Goal: Task Accomplishment & Management: Manage account settings

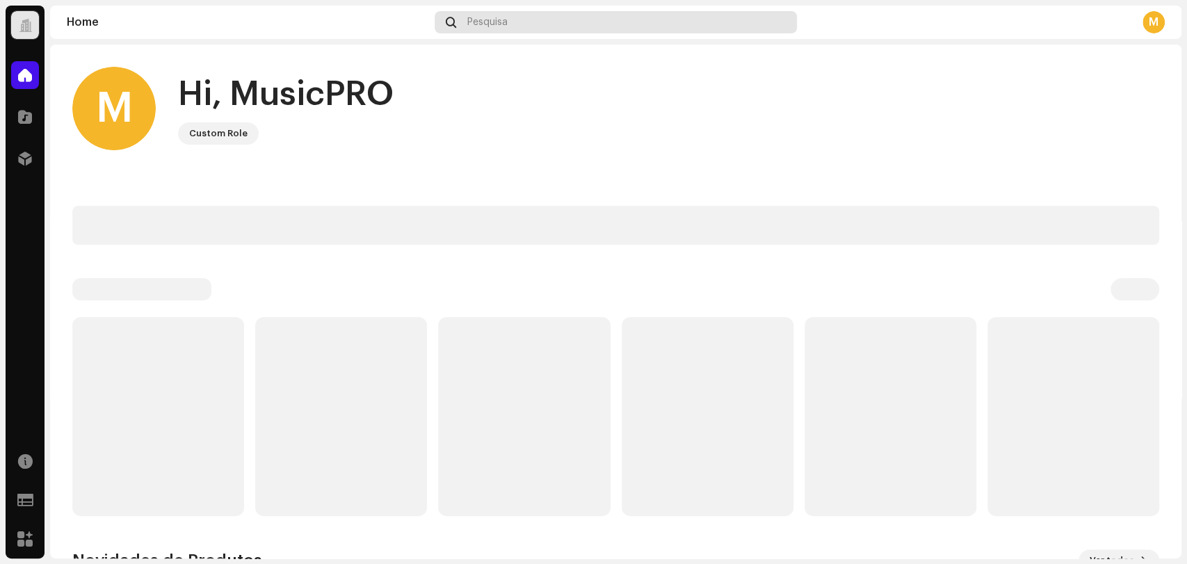
click at [613, 21] on div "Pesquisa" at bounding box center [616, 22] width 362 height 22
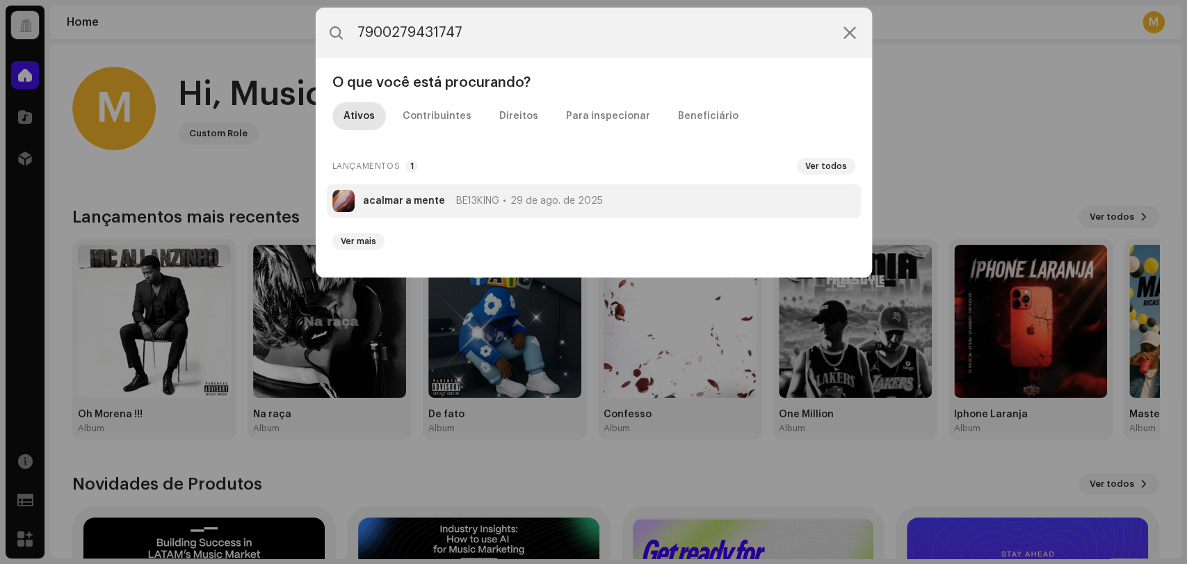
type input "7900279431747"
click at [565, 213] on li "acalmar a mente BE13KING [DATE]" at bounding box center [594, 200] width 534 height 33
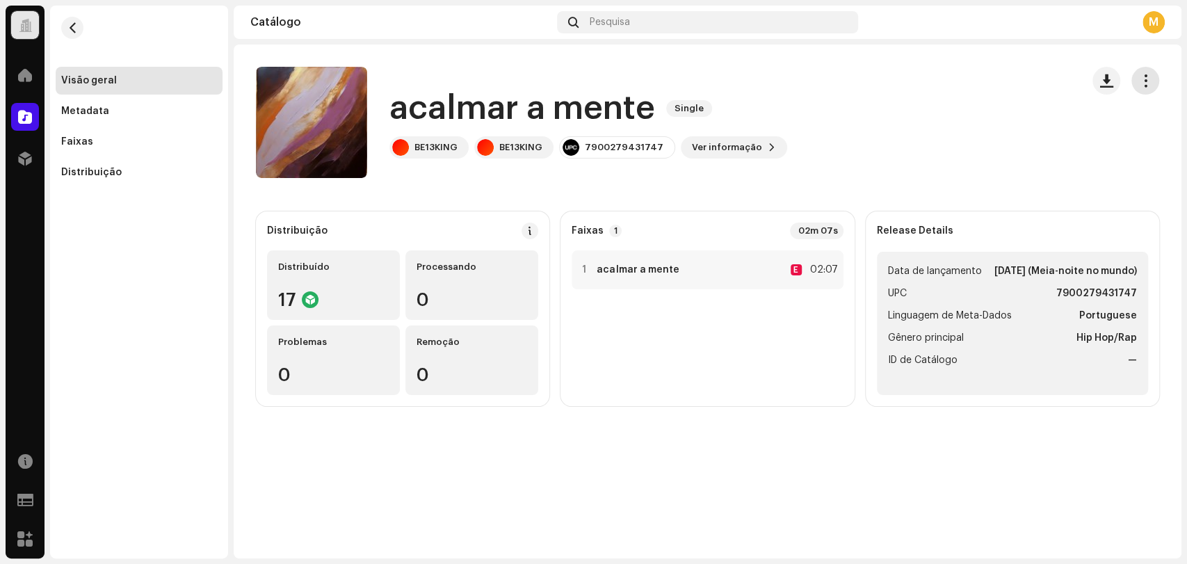
click at [1131, 81] on button "button" at bounding box center [1145, 81] width 28 height 28
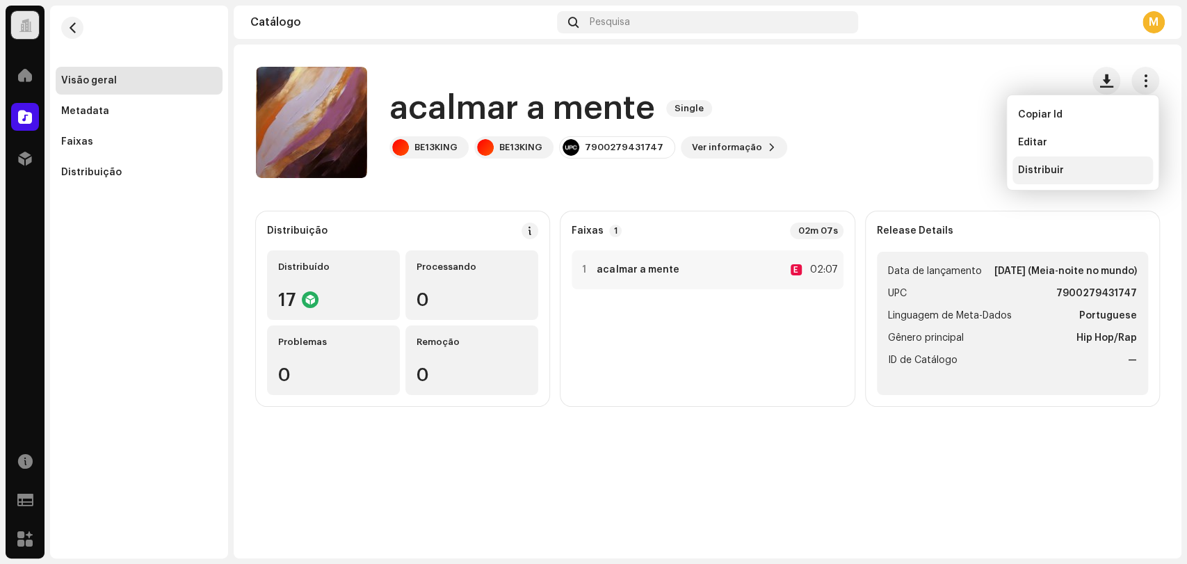
click at [1104, 165] on div "Distribuir" at bounding box center [1082, 170] width 129 height 11
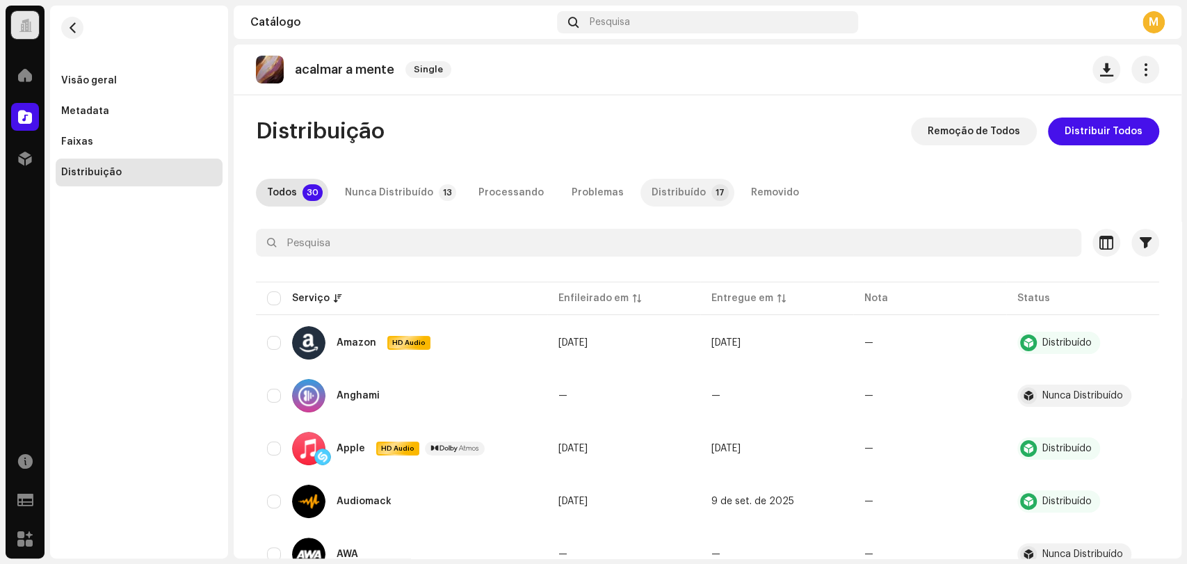
click at [658, 193] on div "Distribuído" at bounding box center [678, 193] width 54 height 28
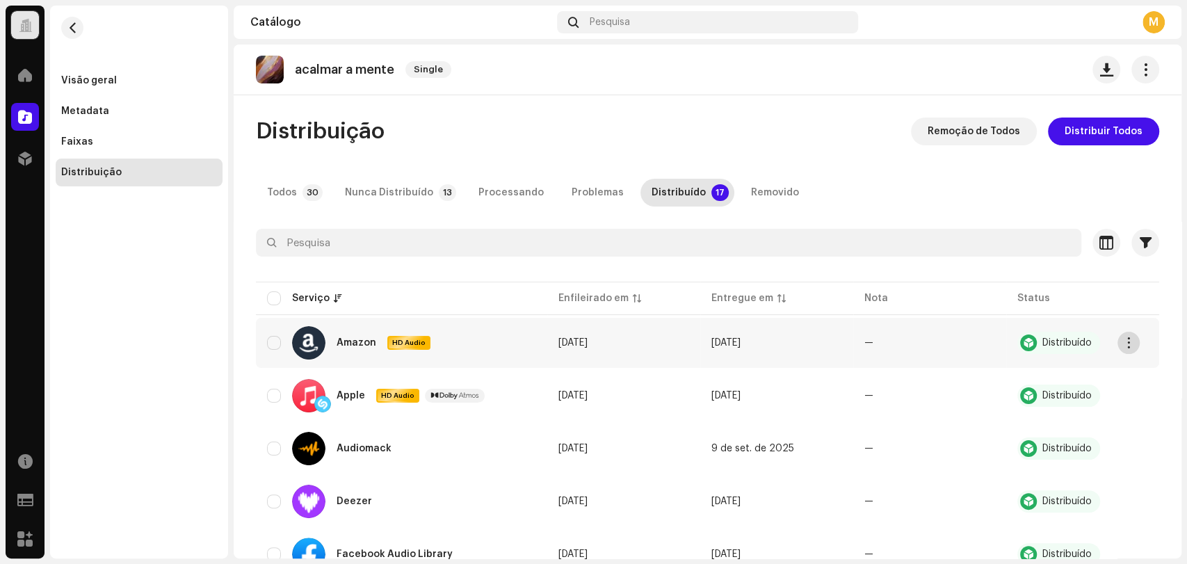
click at [1129, 343] on span "button" at bounding box center [1128, 342] width 10 height 11
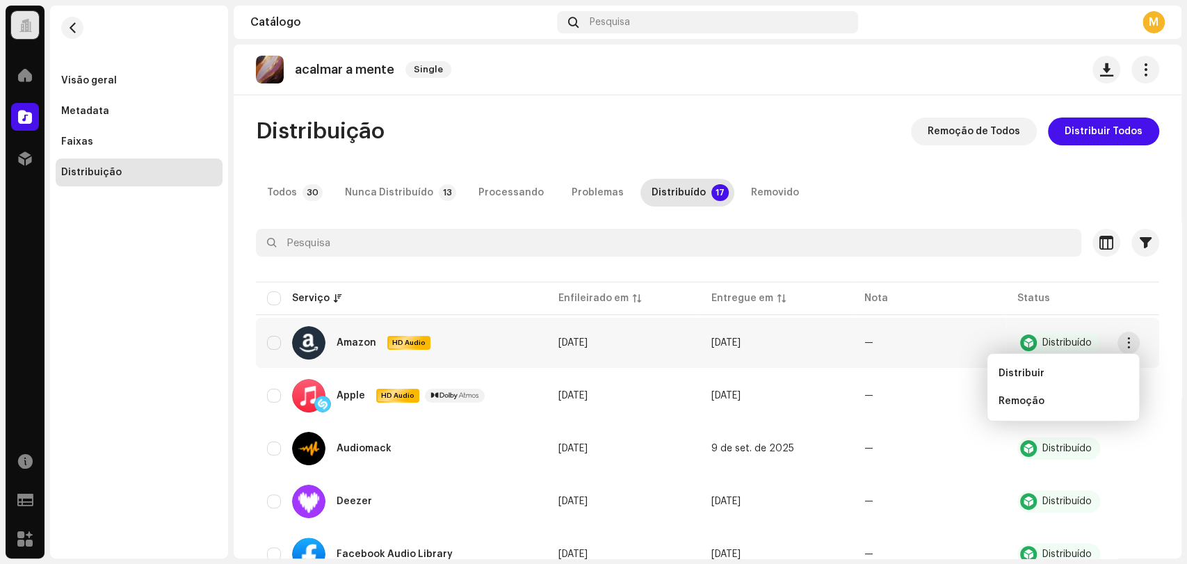
click at [801, 348] on td "[DATE]" at bounding box center [776, 343] width 153 height 50
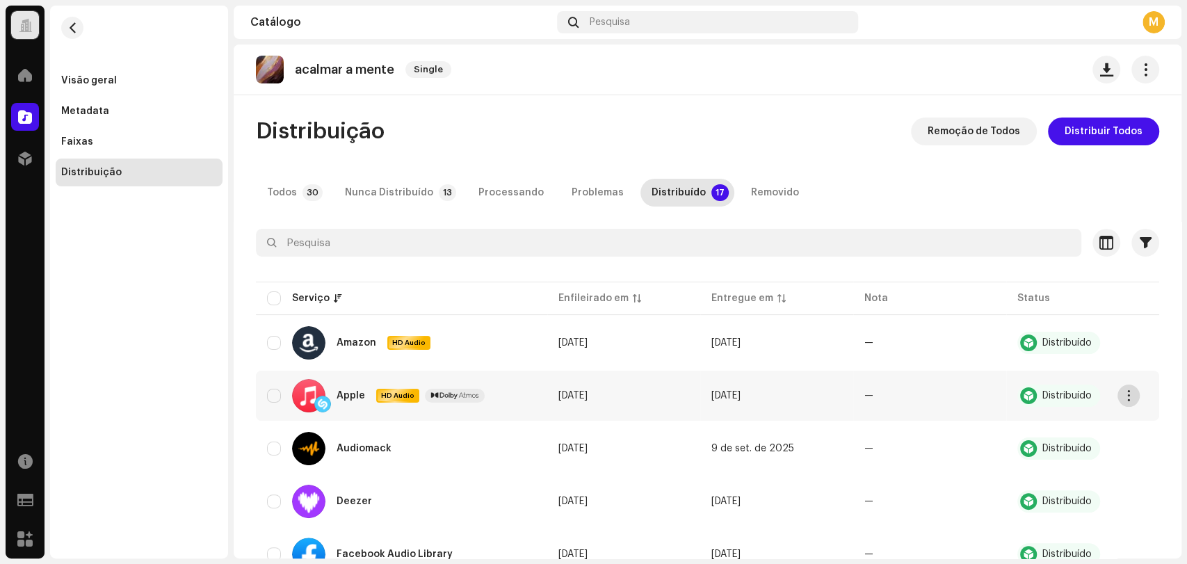
click at [1135, 391] on button "button" at bounding box center [1128, 395] width 22 height 22
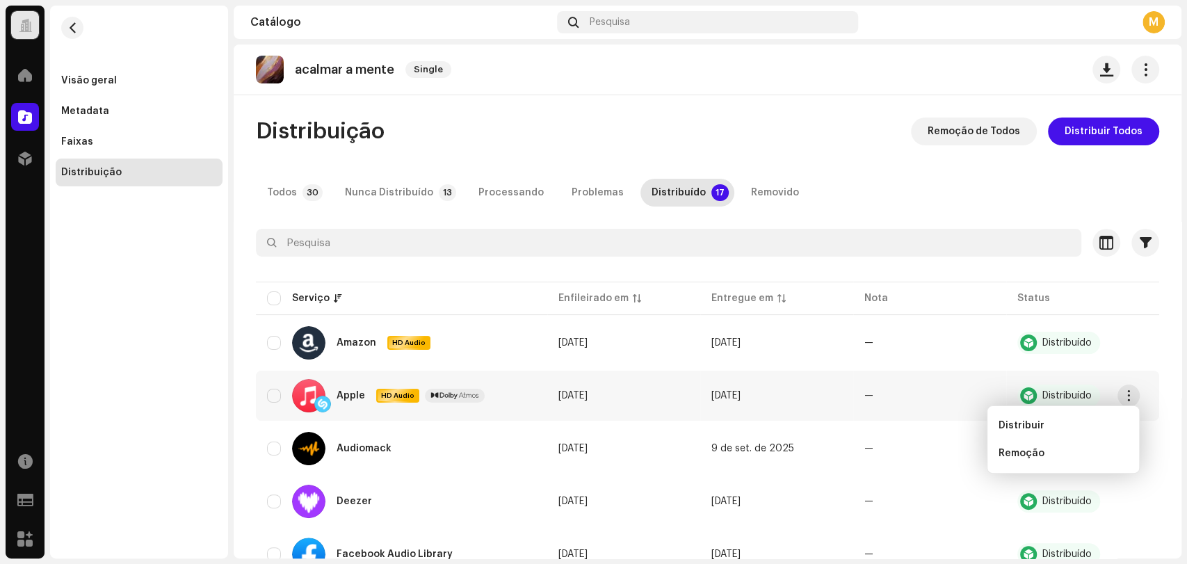
click at [864, 391] on re-a-table-badge "—" at bounding box center [868, 396] width 9 height 10
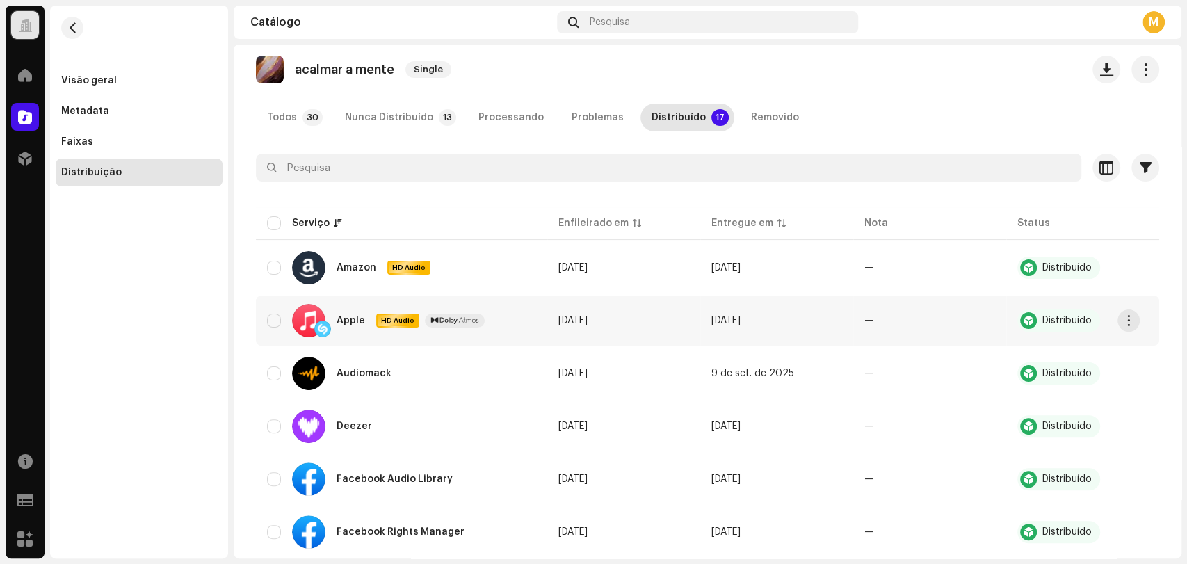
scroll to position [77, 0]
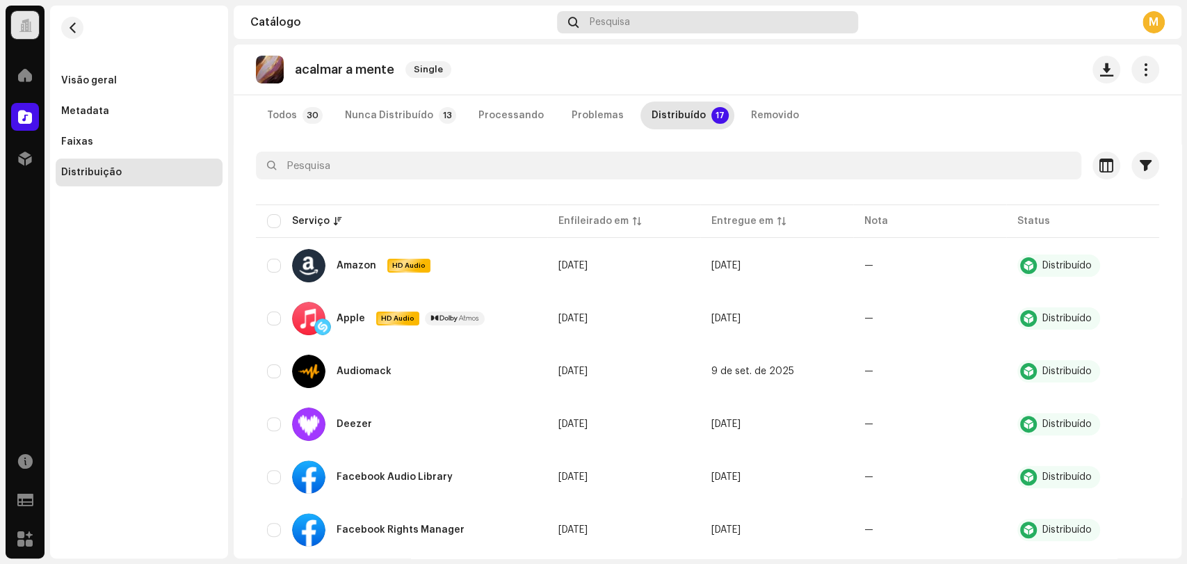
click at [608, 31] on div "Pesquisa" at bounding box center [707, 22] width 301 height 22
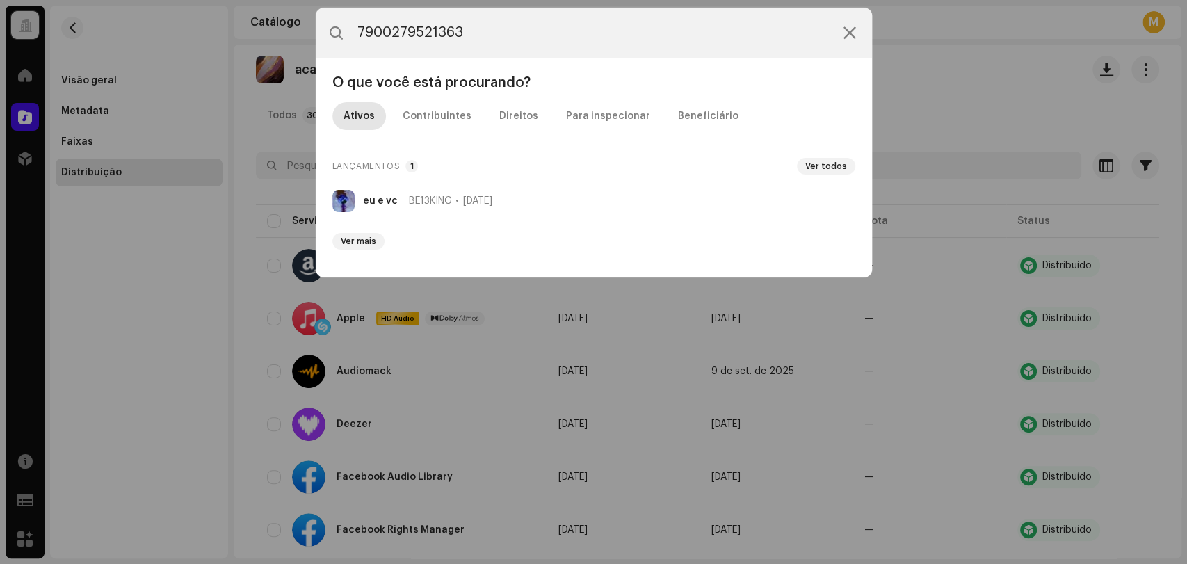
type input "7900279521363"
click at [472, 189] on li "eu e vc BE13KING [DATE]" at bounding box center [594, 200] width 534 height 33
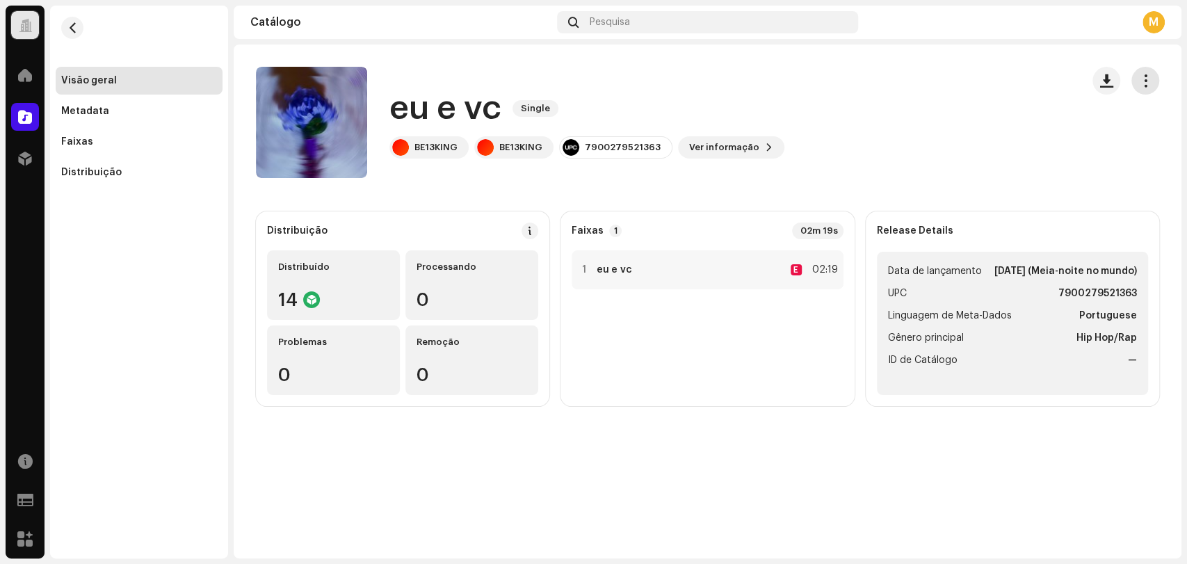
click at [1146, 85] on span "button" at bounding box center [1145, 80] width 13 height 11
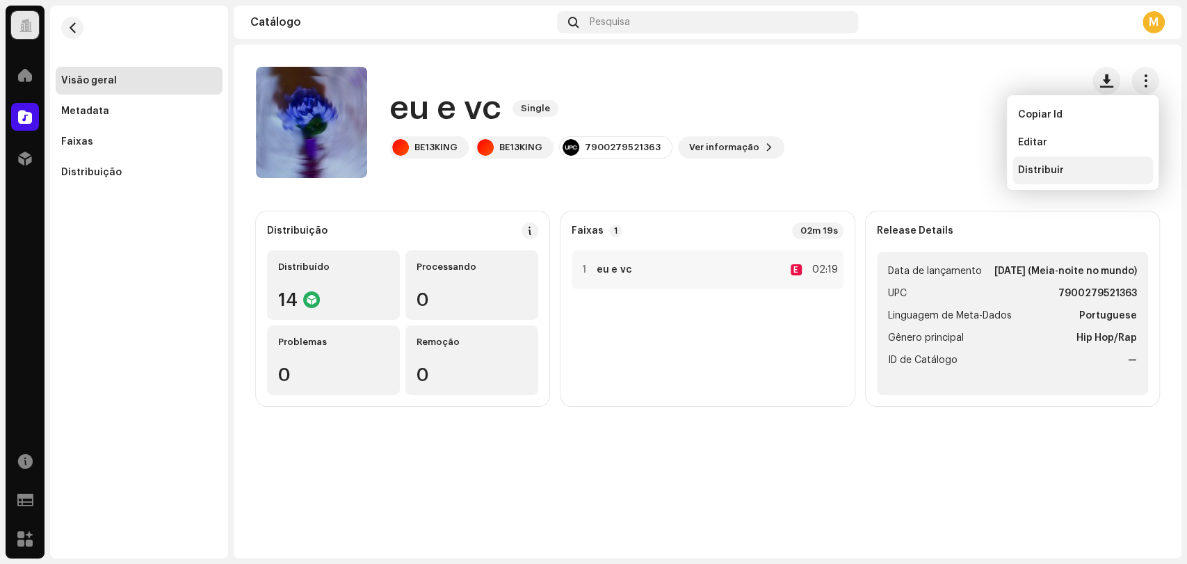
click at [1081, 168] on div "Distribuir" at bounding box center [1082, 170] width 129 height 11
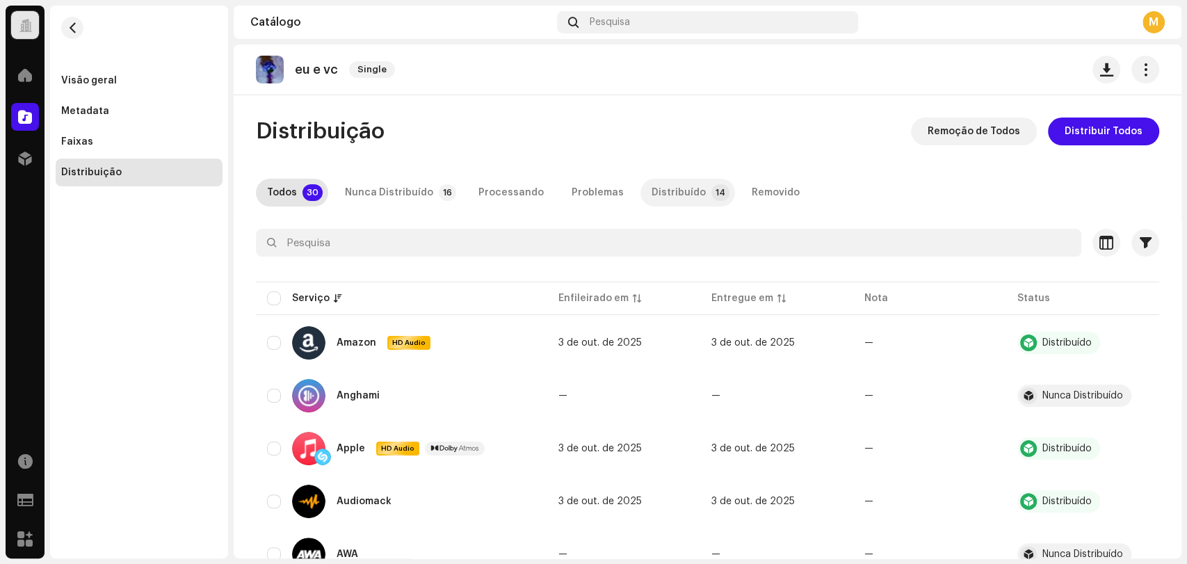
click at [690, 190] on p-tab "Distribuído 14" at bounding box center [687, 193] width 95 height 28
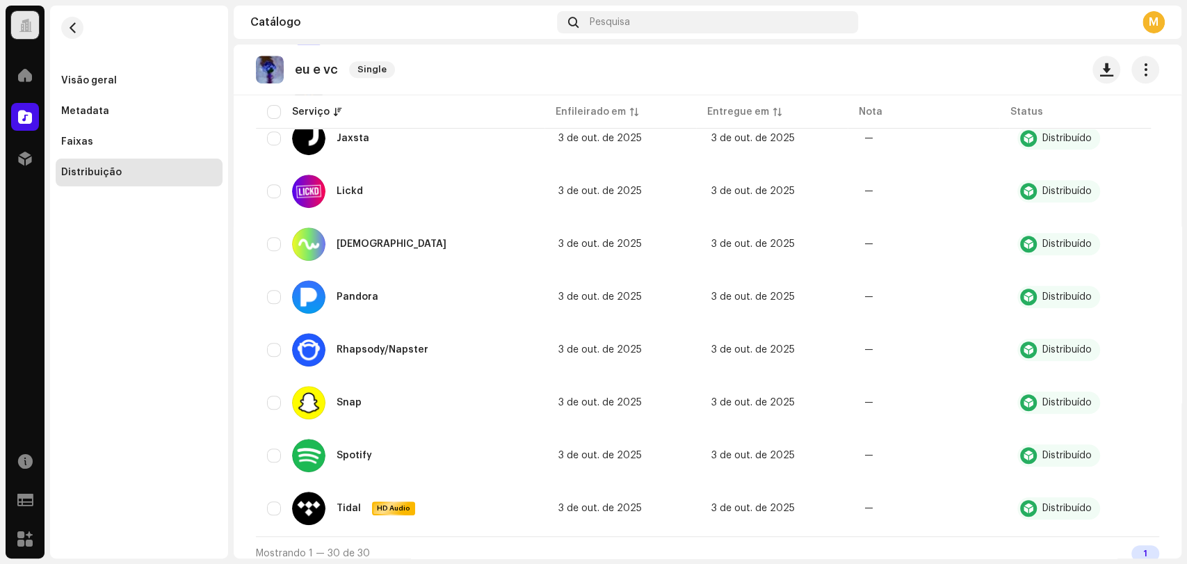
scroll to position [530, 0]
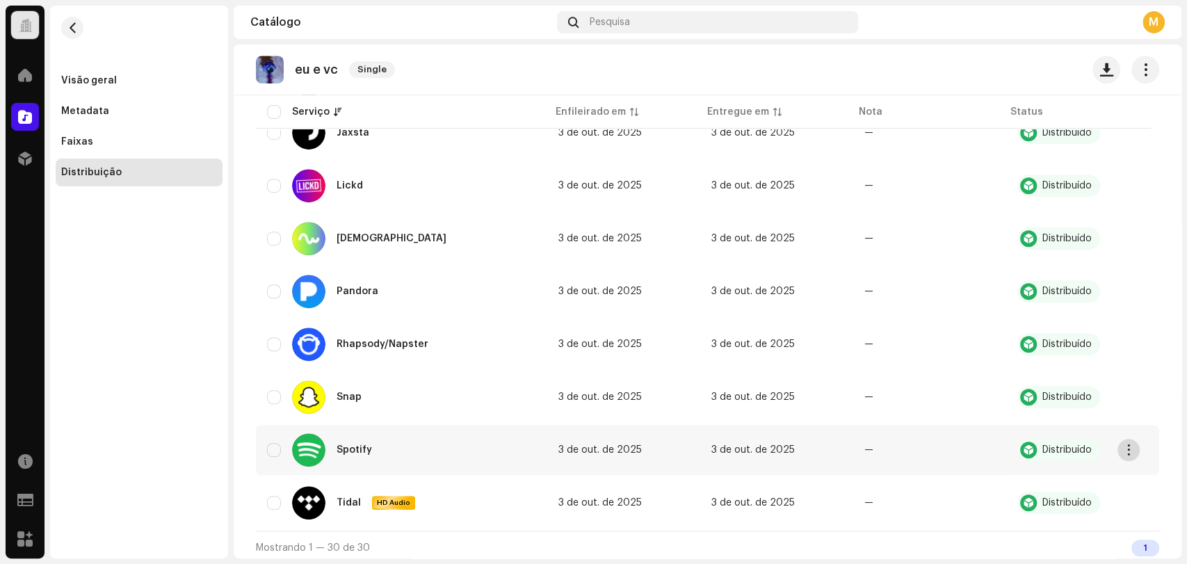
click at [1129, 444] on span "button" at bounding box center [1128, 449] width 10 height 11
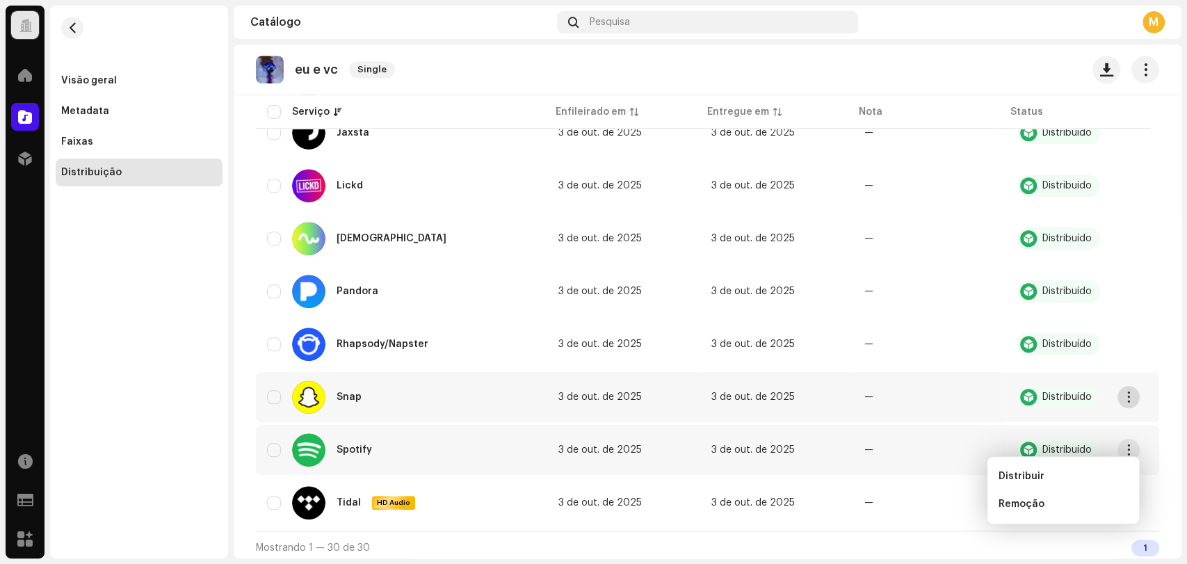
click at [1133, 386] on button "button" at bounding box center [1128, 397] width 22 height 22
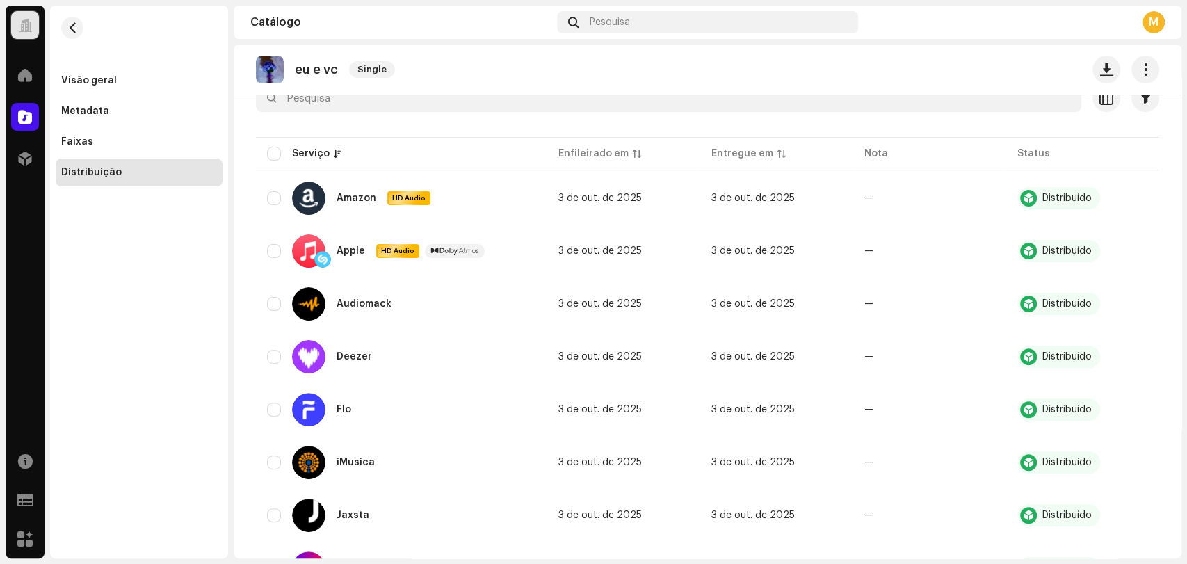
scroll to position [0, 0]
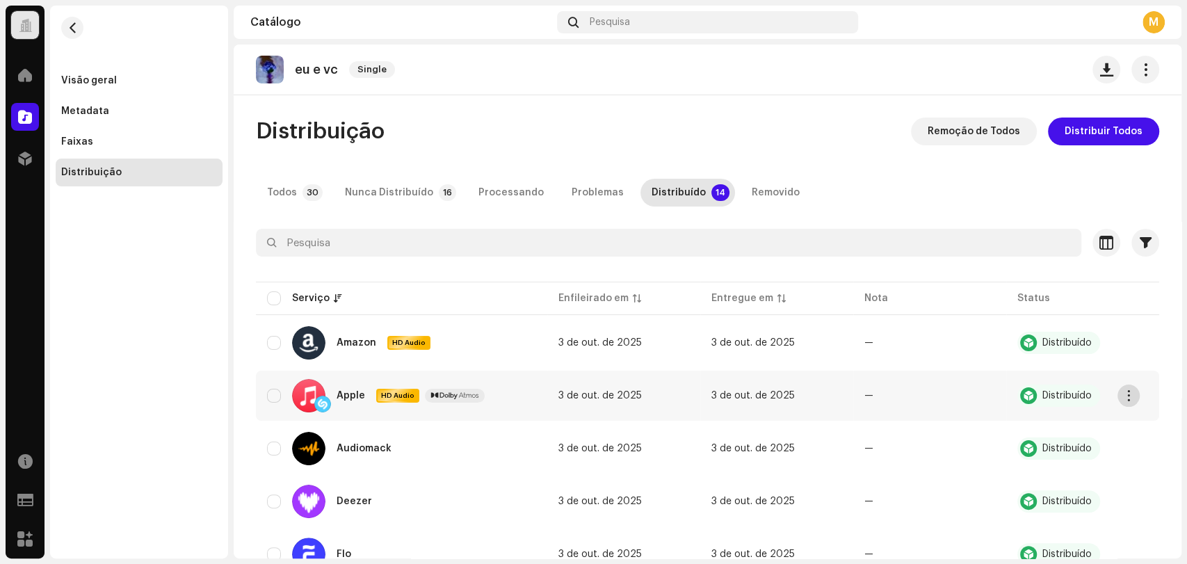
click at [1131, 390] on span "button" at bounding box center [1128, 395] width 10 height 11
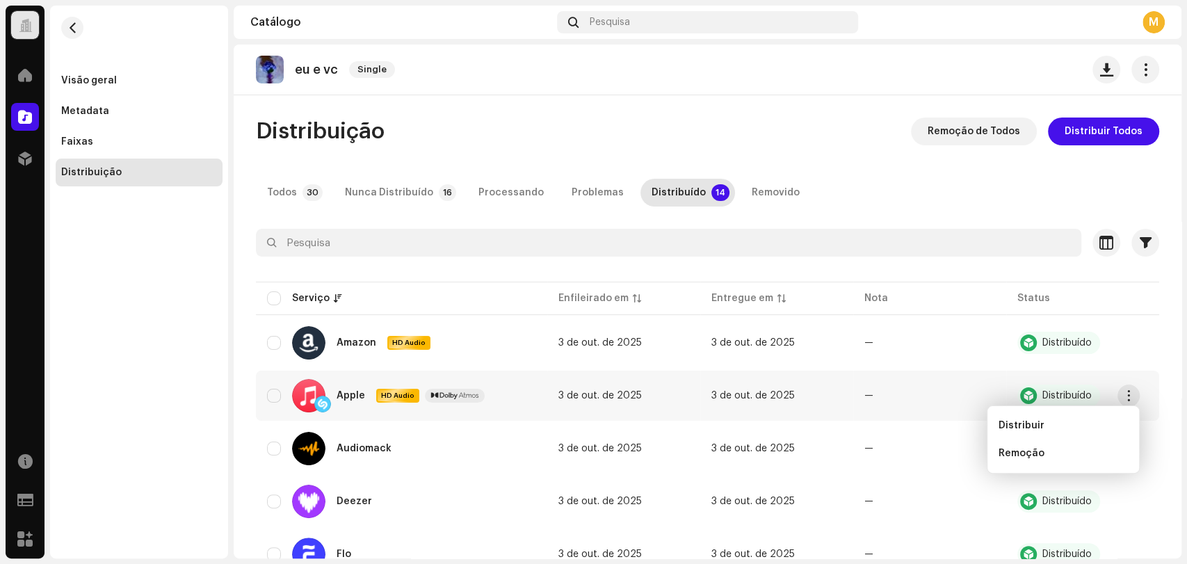
click at [973, 382] on td "—" at bounding box center [929, 396] width 153 height 50
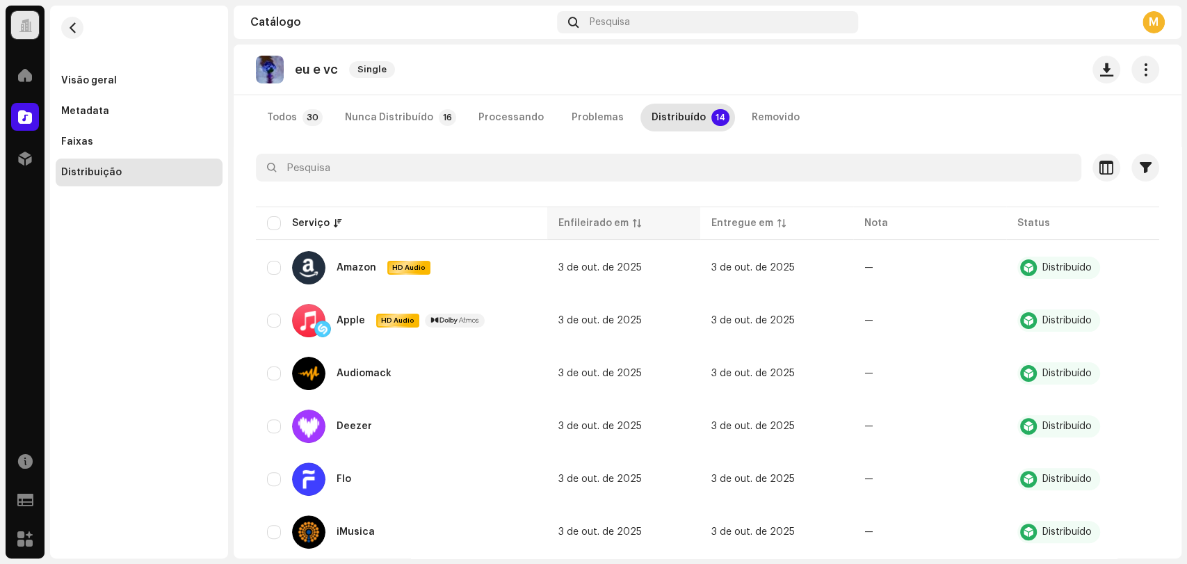
scroll to position [77, 0]
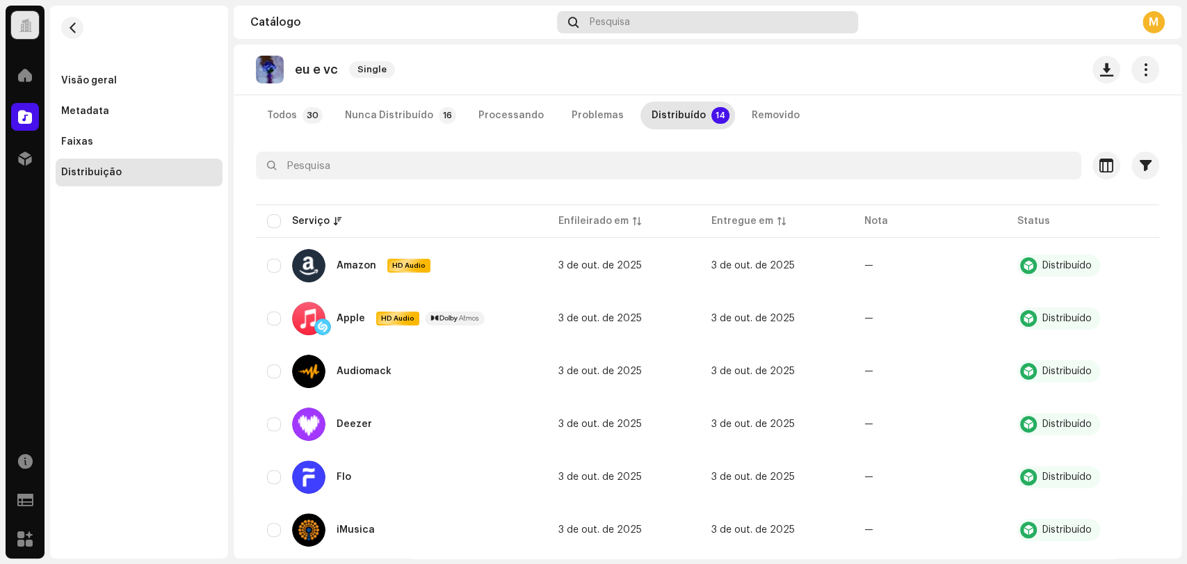
click at [701, 11] on div "Pesquisa" at bounding box center [707, 22] width 301 height 22
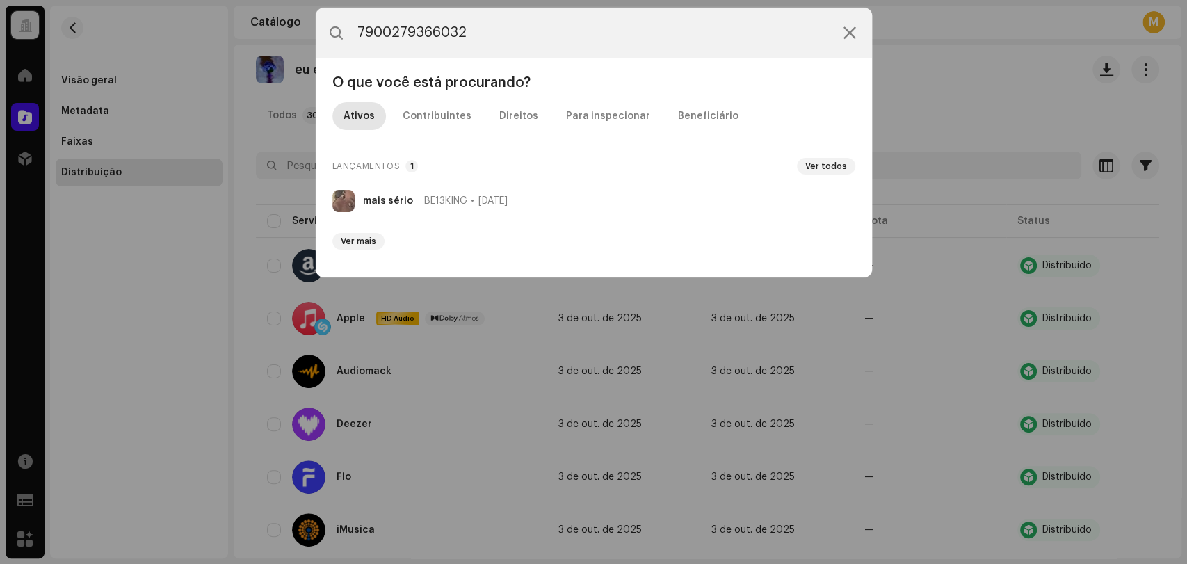
type input "7900279366032"
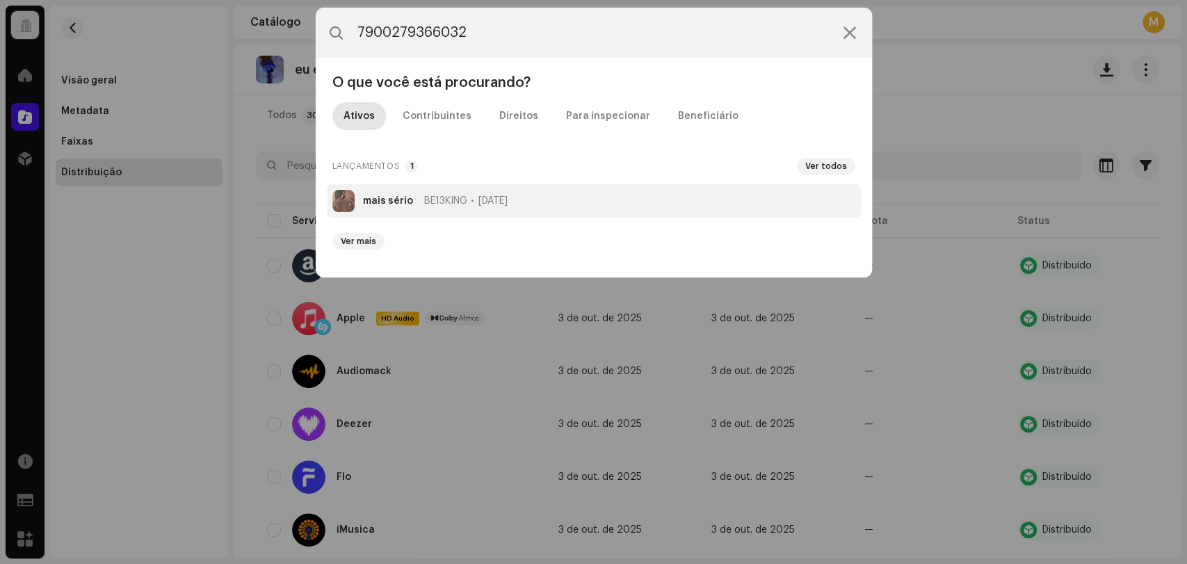
click at [578, 198] on li "mais sério BE13KING [DATE]" at bounding box center [594, 200] width 534 height 33
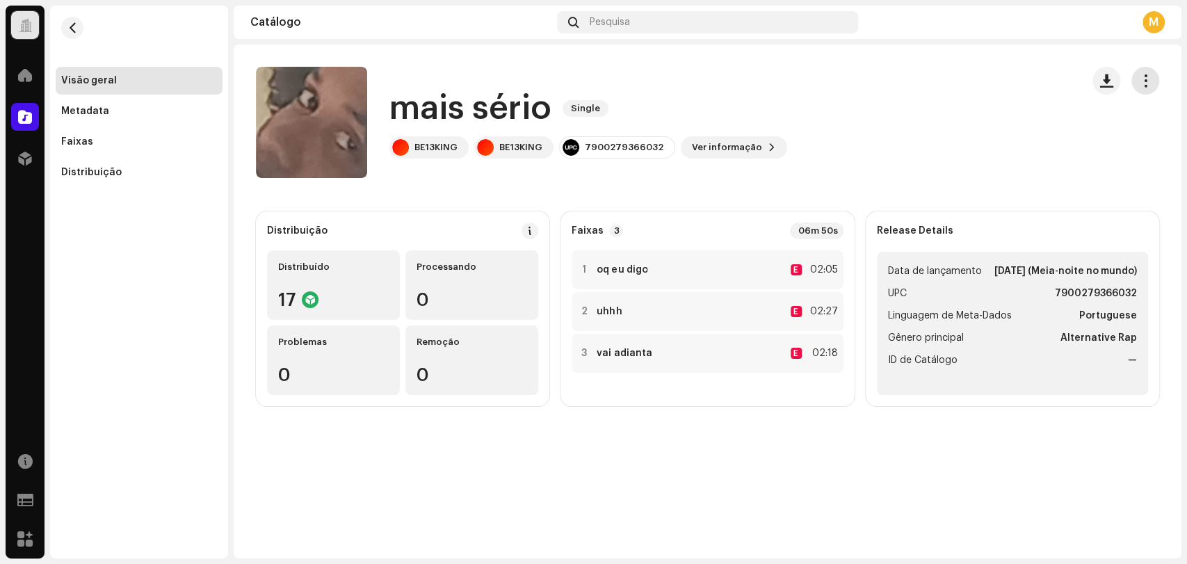
click at [1144, 85] on span "button" at bounding box center [1145, 80] width 13 height 11
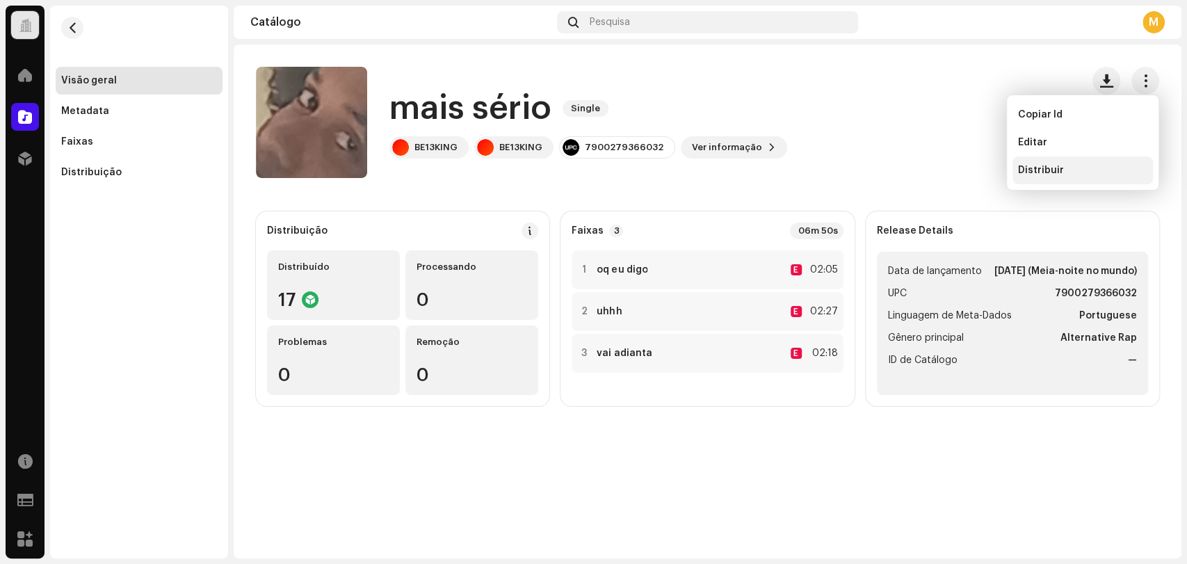
click at [1032, 174] on span "Distribuir" at bounding box center [1041, 170] width 46 height 11
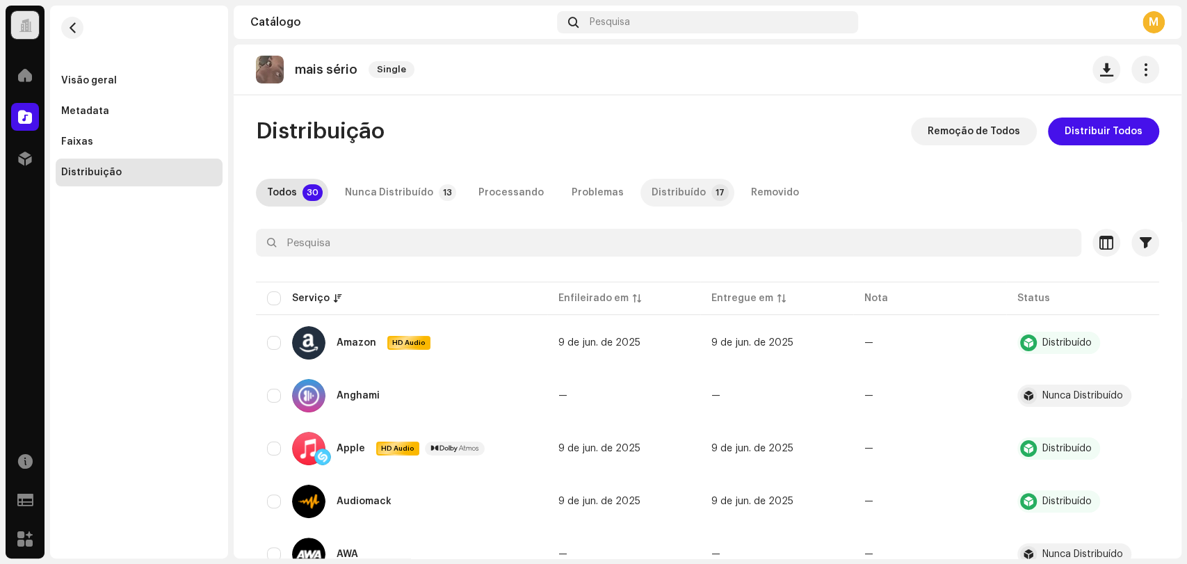
click at [651, 195] on div "Distribuído" at bounding box center [678, 193] width 54 height 28
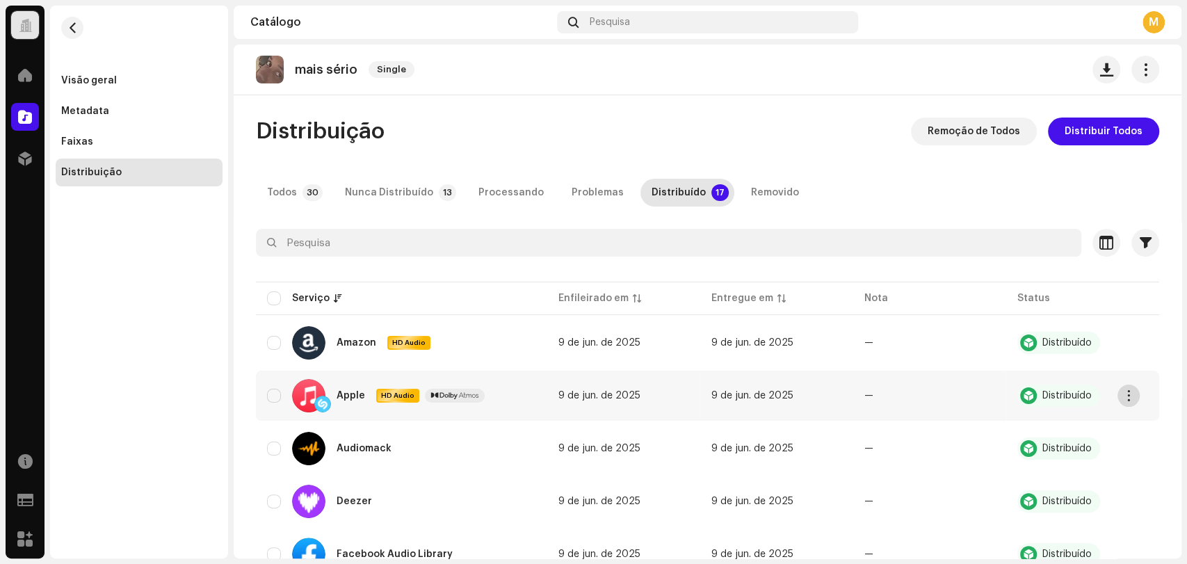
click at [1126, 399] on span "button" at bounding box center [1128, 395] width 10 height 11
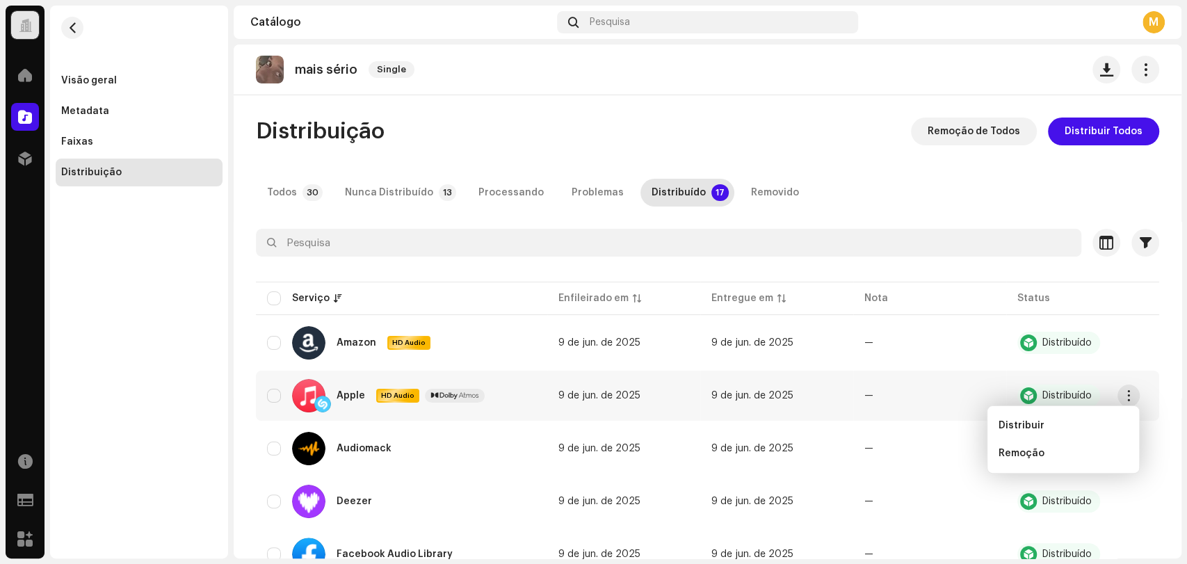
click at [881, 193] on div "Todos 30 Nunca Distribuído 13 Processando Problemas Distribuído 17 Removido" at bounding box center [707, 193] width 903 height 28
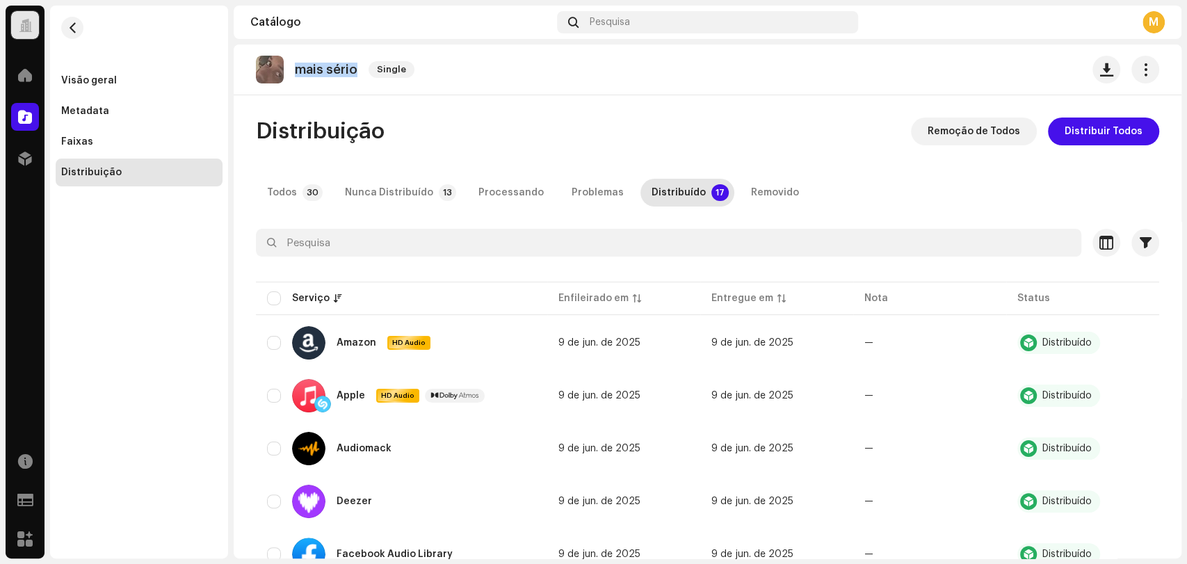
copy re-o-release-hero "mais sério Single"
drag, startPoint x: 295, startPoint y: 70, endPoint x: 384, endPoint y: 79, distance: 89.5
click at [384, 79] on div "mais sério Single" at bounding box center [338, 70] width 164 height 28
